Goal: Information Seeking & Learning: Check status

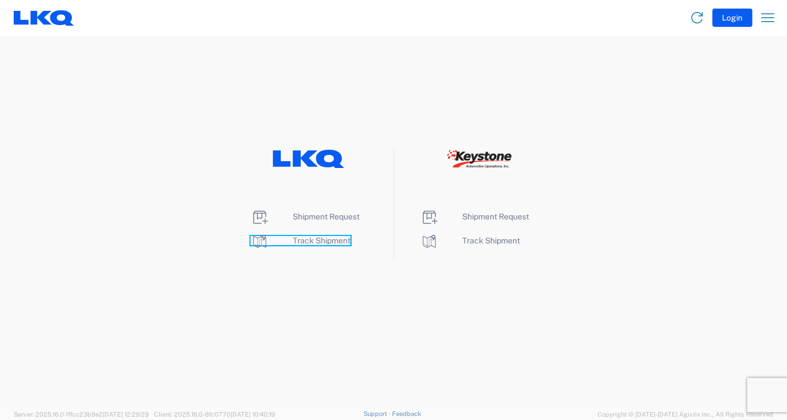
click at [305, 241] on span "Track Shipment" at bounding box center [322, 240] width 58 height 9
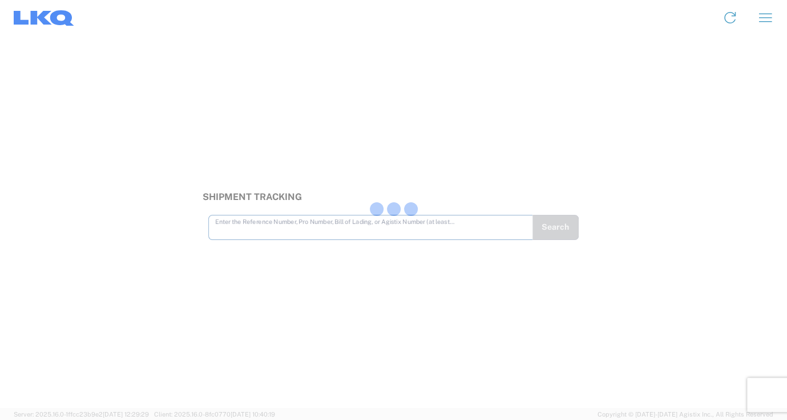
click at [244, 227] on div at bounding box center [393, 210] width 787 height 420
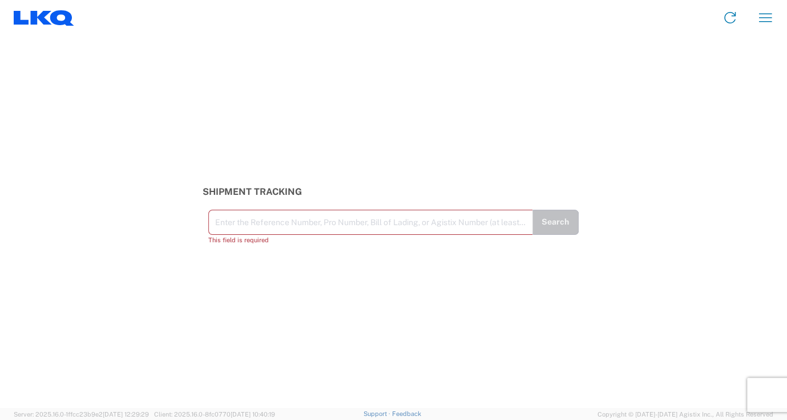
click at [219, 222] on input "text" at bounding box center [370, 221] width 311 height 20
paste input "56137939"
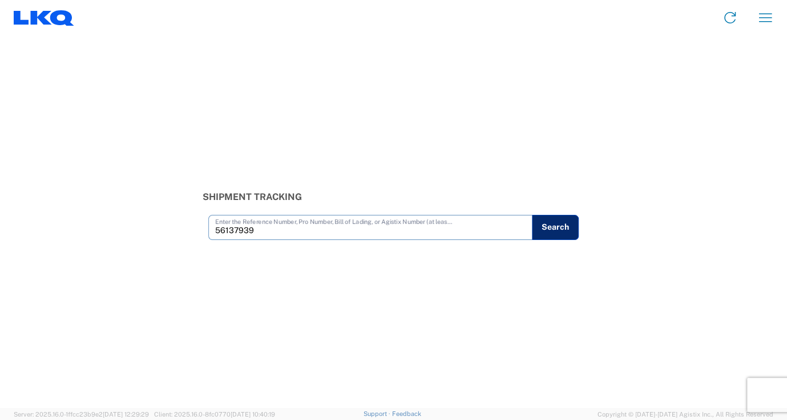
type input "56137939"
click at [542, 222] on button "Search" at bounding box center [555, 227] width 47 height 25
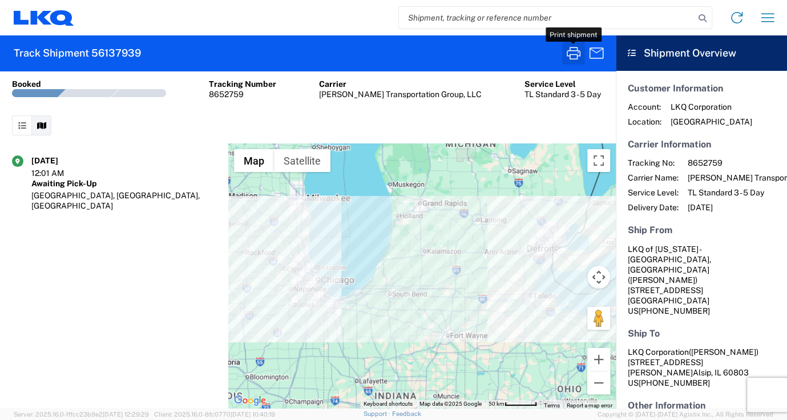
click at [578, 50] on icon "button" at bounding box center [574, 53] width 18 height 18
click at [0, 0] on div at bounding box center [0, 0] width 0 height 0
